Goal: Transaction & Acquisition: Purchase product/service

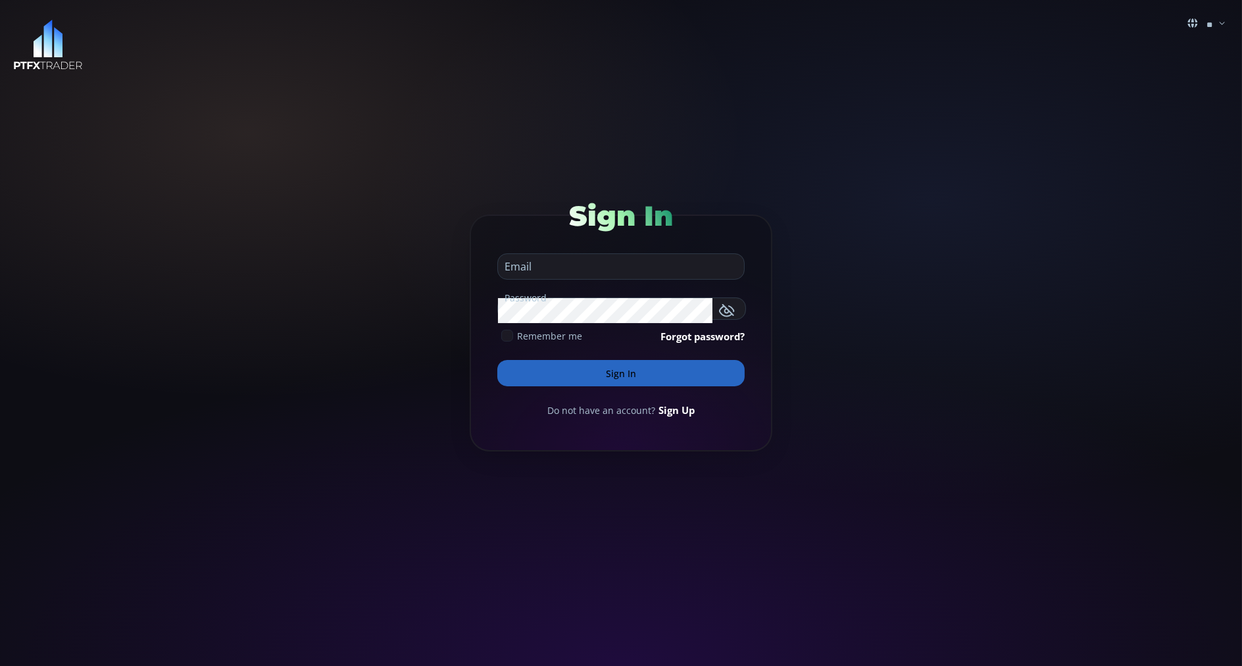
type input "**********"
click at [530, 385] on button "Sign In" at bounding box center [620, 373] width 247 height 26
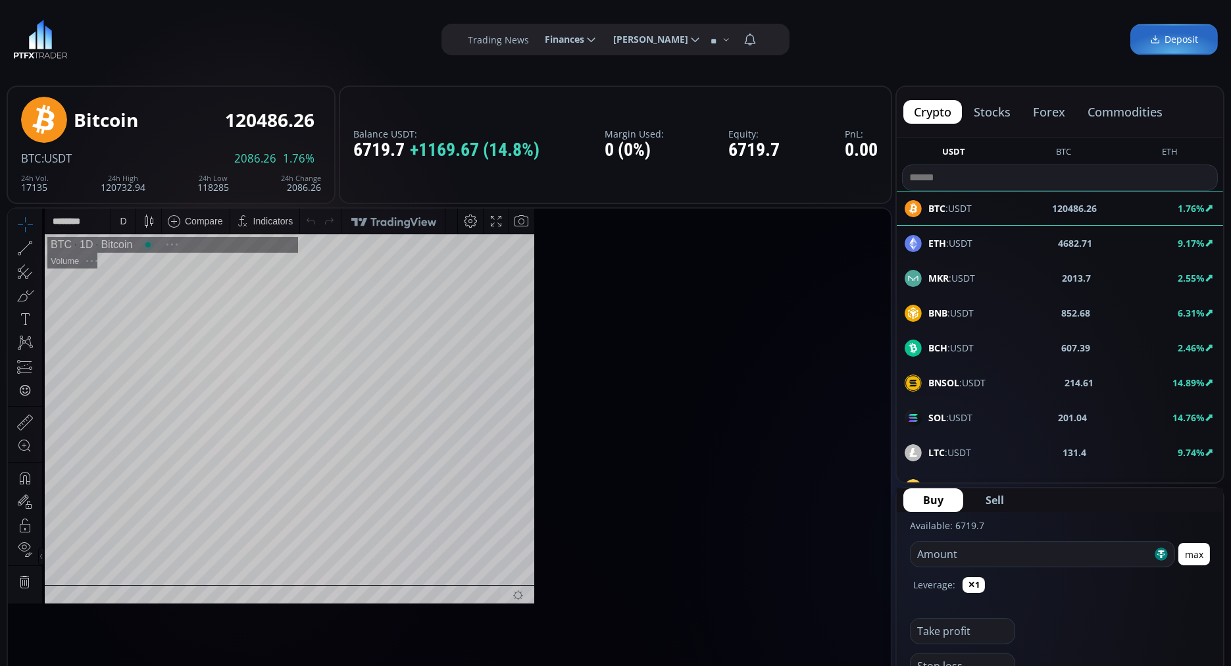
scroll to position [178, 0]
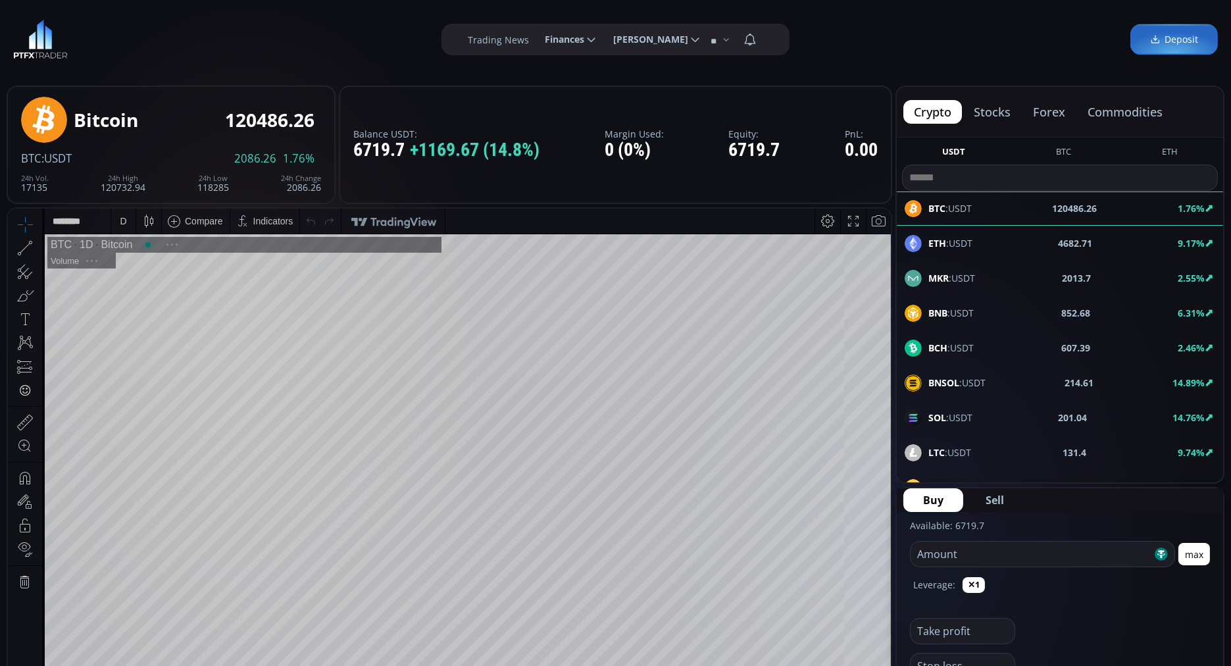
click at [1108, 112] on button "commodities" at bounding box center [1125, 112] width 96 height 24
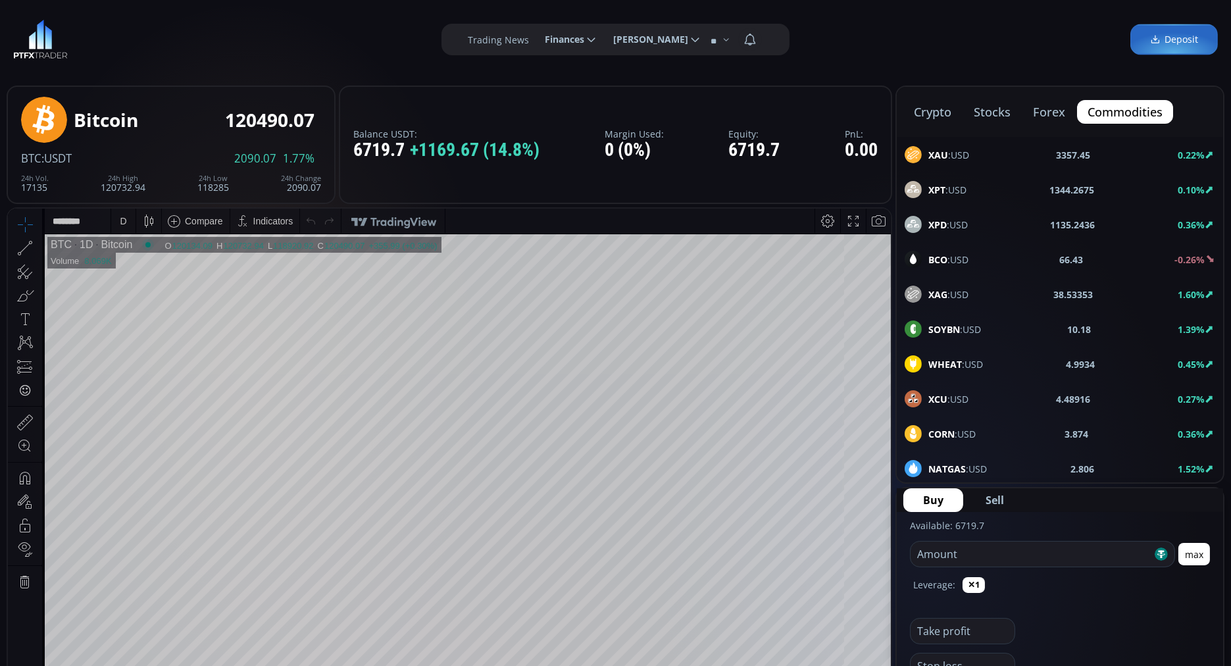
drag, startPoint x: 944, startPoint y: 182, endPoint x: 932, endPoint y: 184, distance: 11.9
click at [932, 184] on b "XPT" at bounding box center [936, 190] width 17 height 12
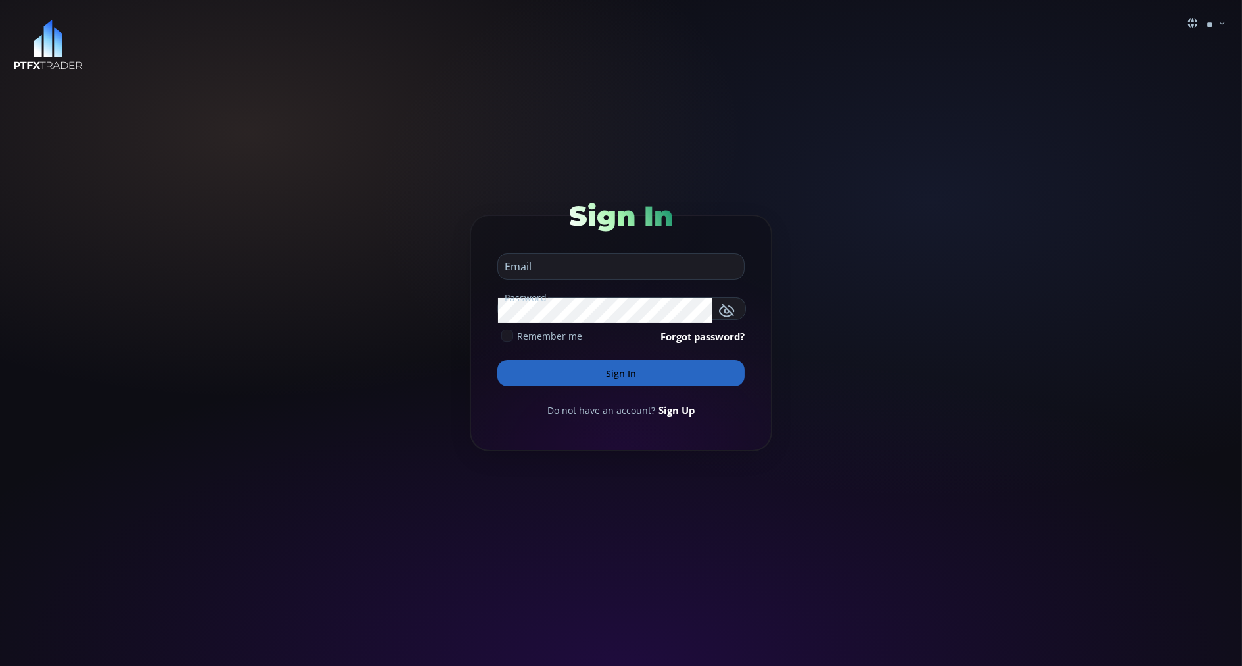
type input "**********"
click at [501, 369] on button "Sign In" at bounding box center [620, 373] width 247 height 26
click at [512, 372] on button "Sign In" at bounding box center [620, 373] width 247 height 26
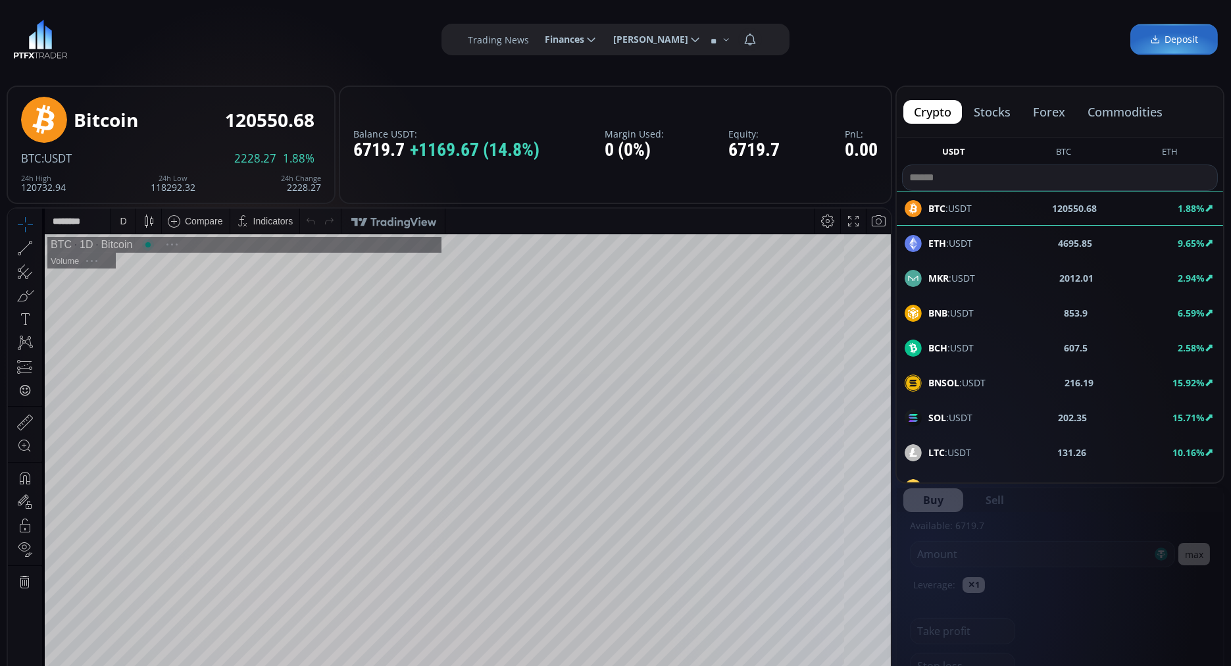
scroll to position [178, 0]
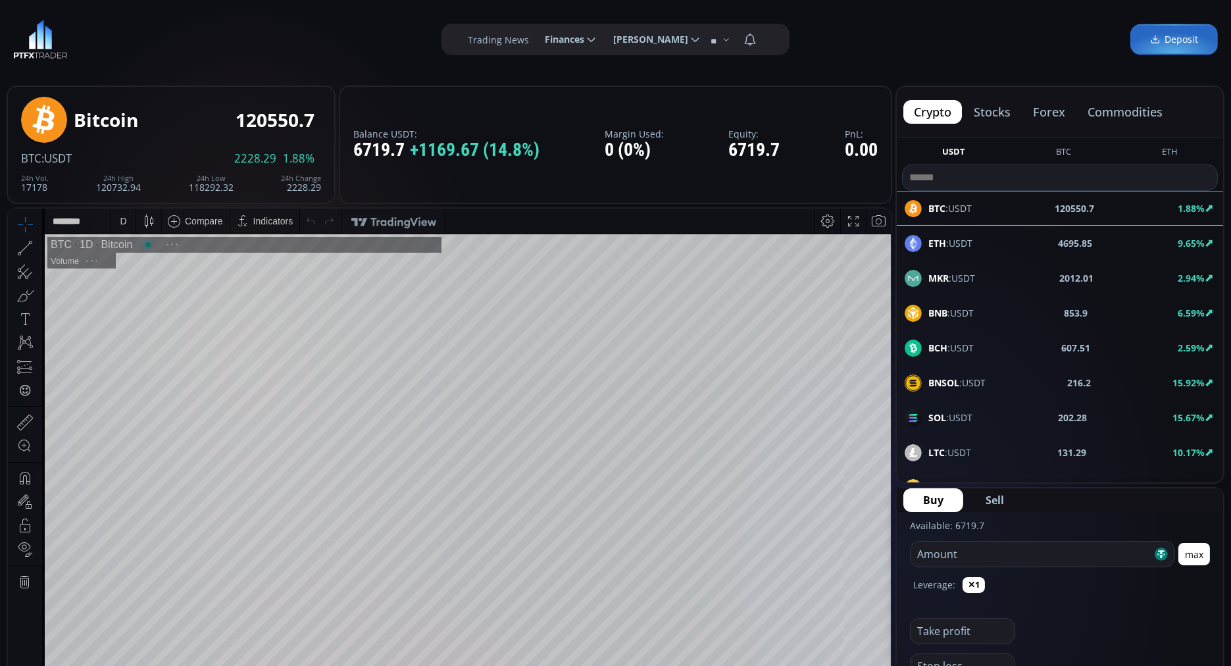
click at [1143, 107] on button "commodities" at bounding box center [1125, 112] width 96 height 24
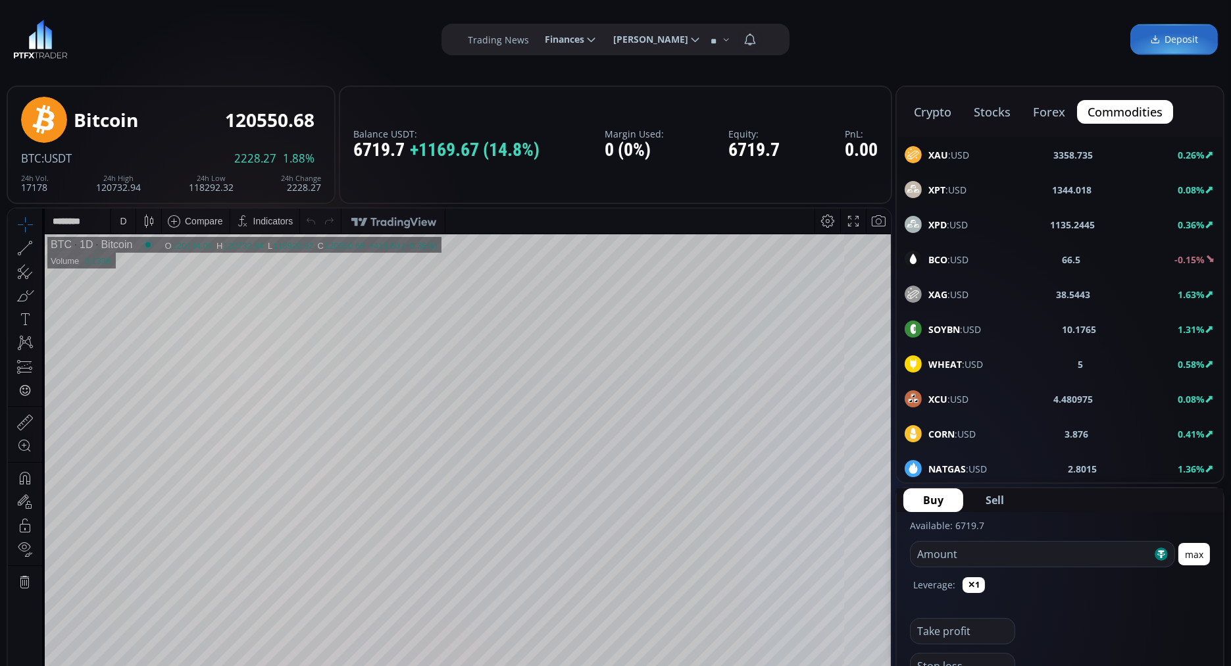
click at [946, 151] on b "XAU" at bounding box center [938, 155] width 20 height 12
drag, startPoint x: 928, startPoint y: 556, endPoint x: 1156, endPoint y: 633, distance: 240.2
click at [925, 550] on input "number" at bounding box center [1011, 553] width 202 height 25
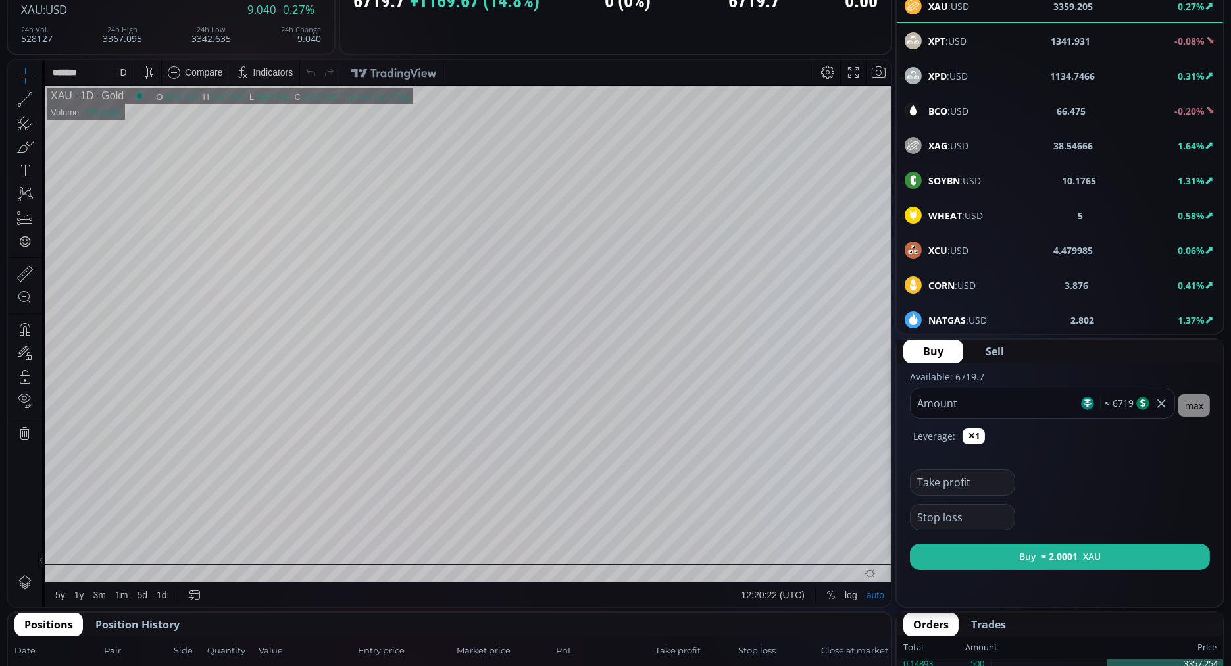
scroll to position [150, 0]
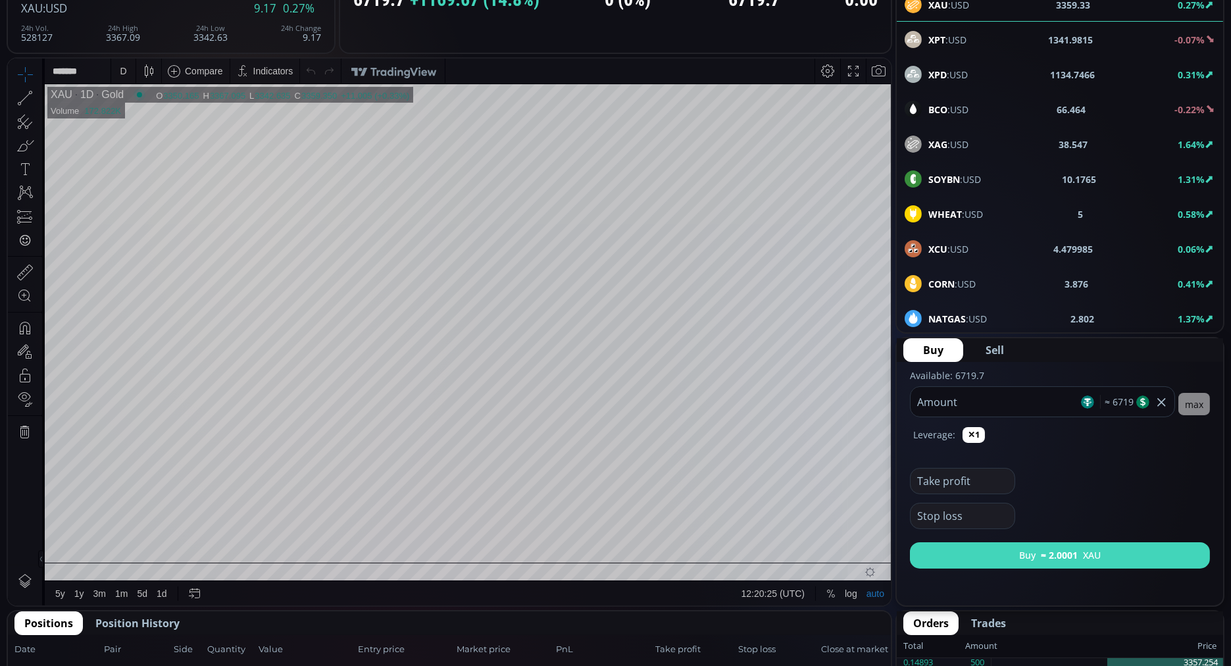
type input "****"
click at [973, 558] on button "Buy ≈ 2.0001 XAU" at bounding box center [1060, 555] width 300 height 26
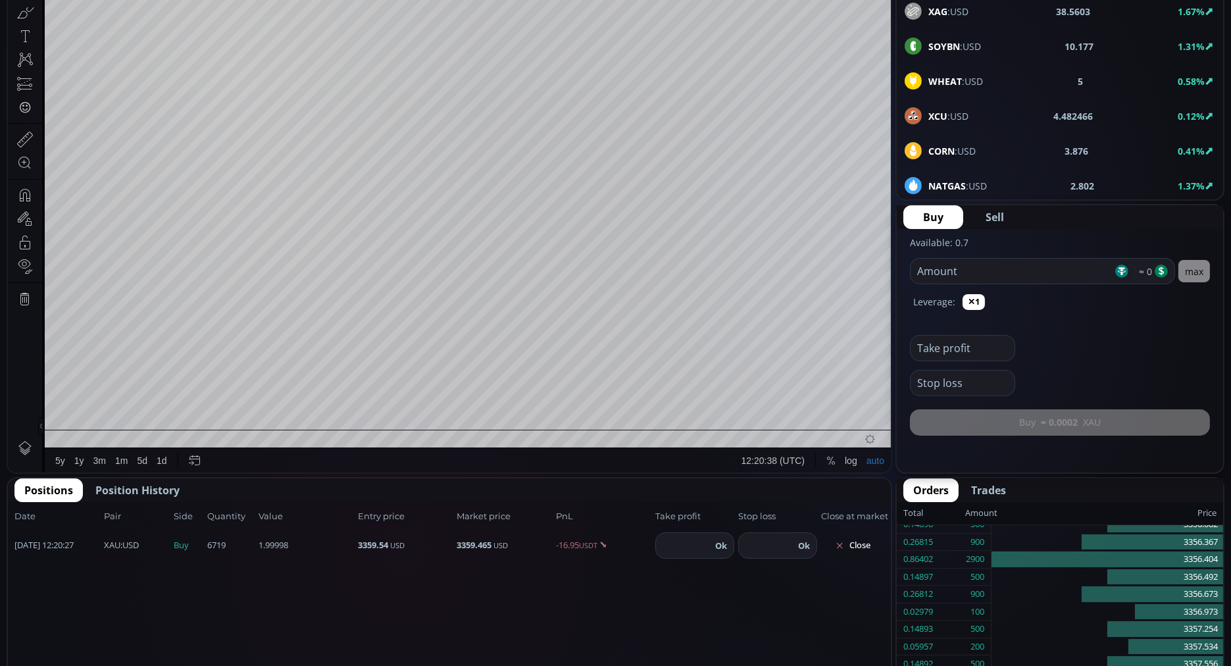
scroll to position [59, 0]
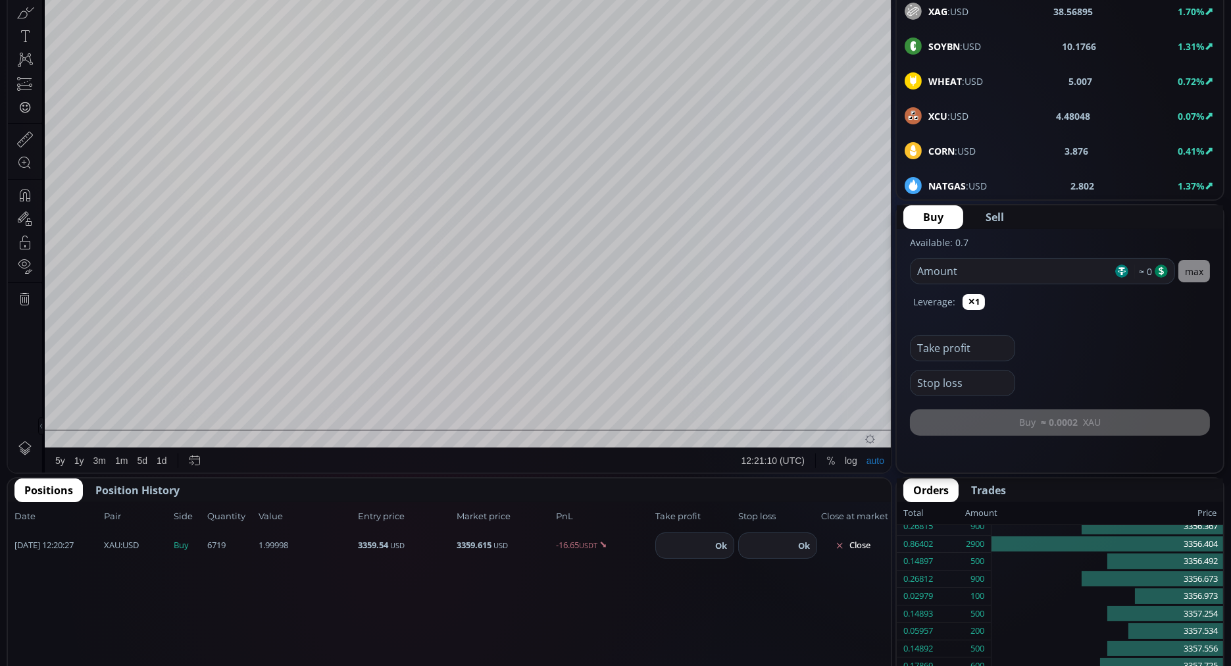
drag, startPoint x: 973, startPoint y: 558, endPoint x: 893, endPoint y: 410, distance: 169.2
click at [893, 410] on main "Gold 3359.646 XAU :USD 9.481 0.28% 24h Vol. 528127 24h High 3367.095 24h Low 33…" at bounding box center [615, 607] width 1231 height 1622
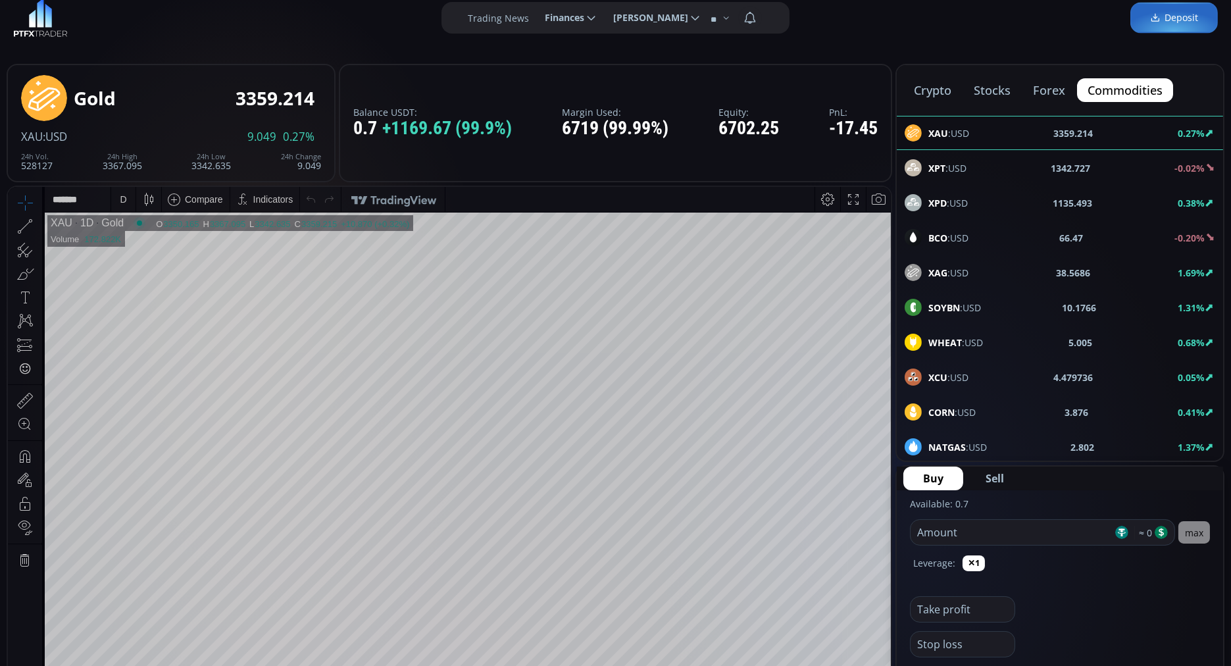
scroll to position [21, 0]
